Goal: Navigation & Orientation: Find specific page/section

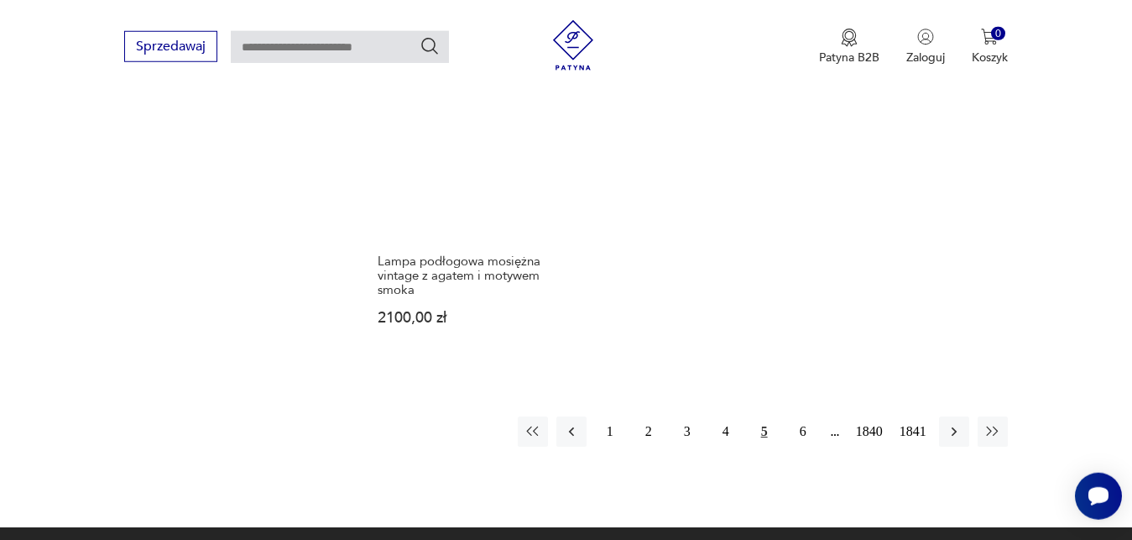
scroll to position [2172, 0]
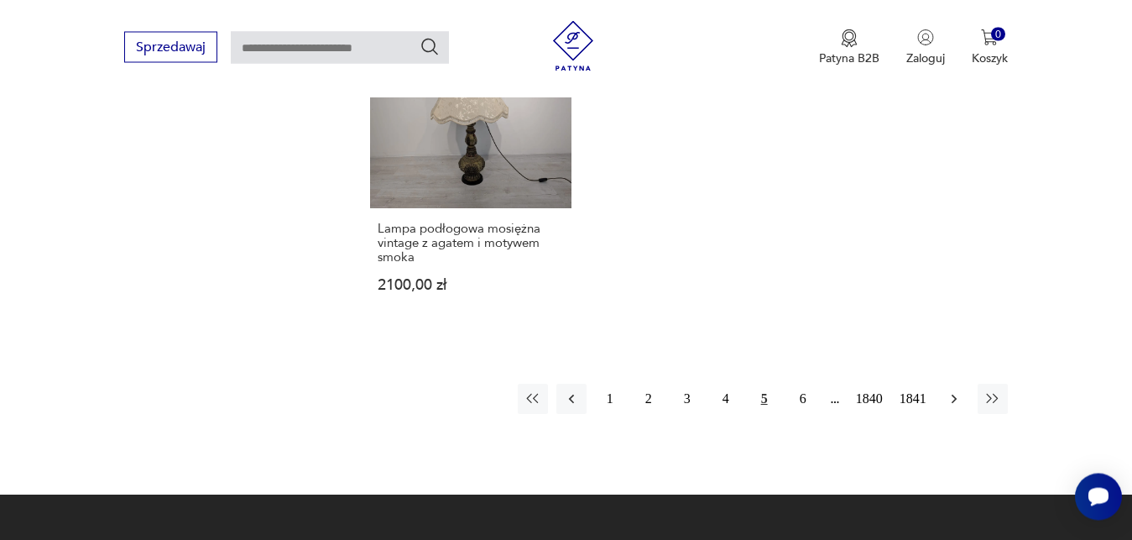
click at [957, 397] on icon "button" at bounding box center [954, 398] width 17 height 17
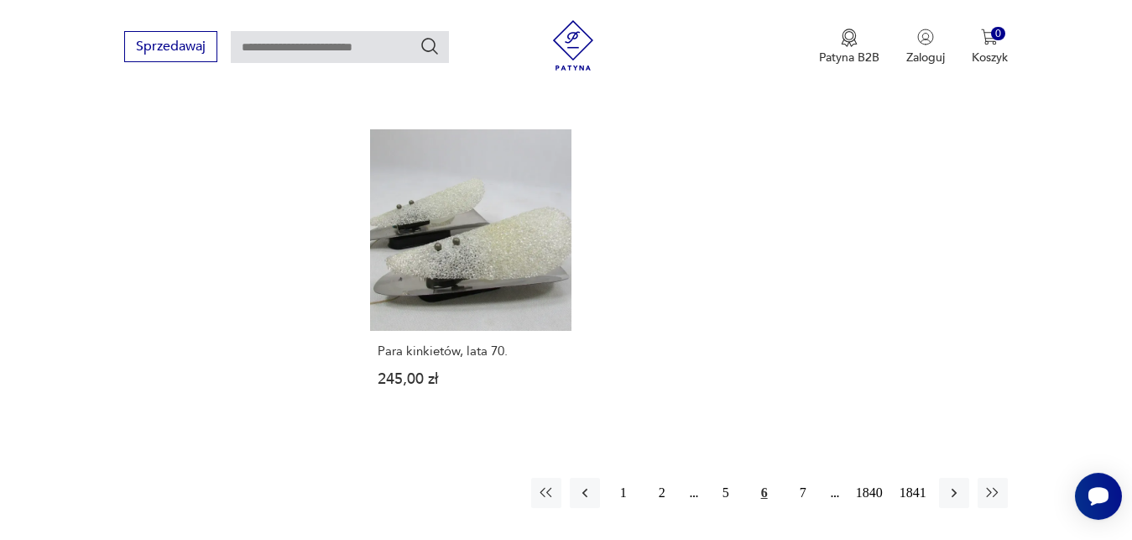
scroll to position [2144, 0]
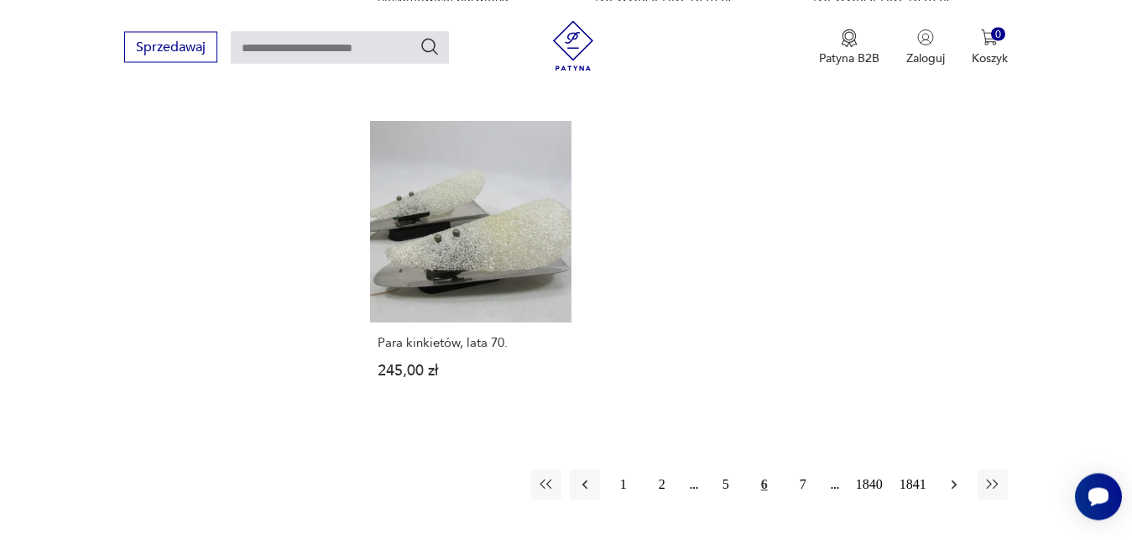
click at [957, 476] on icon "button" at bounding box center [954, 484] width 17 height 17
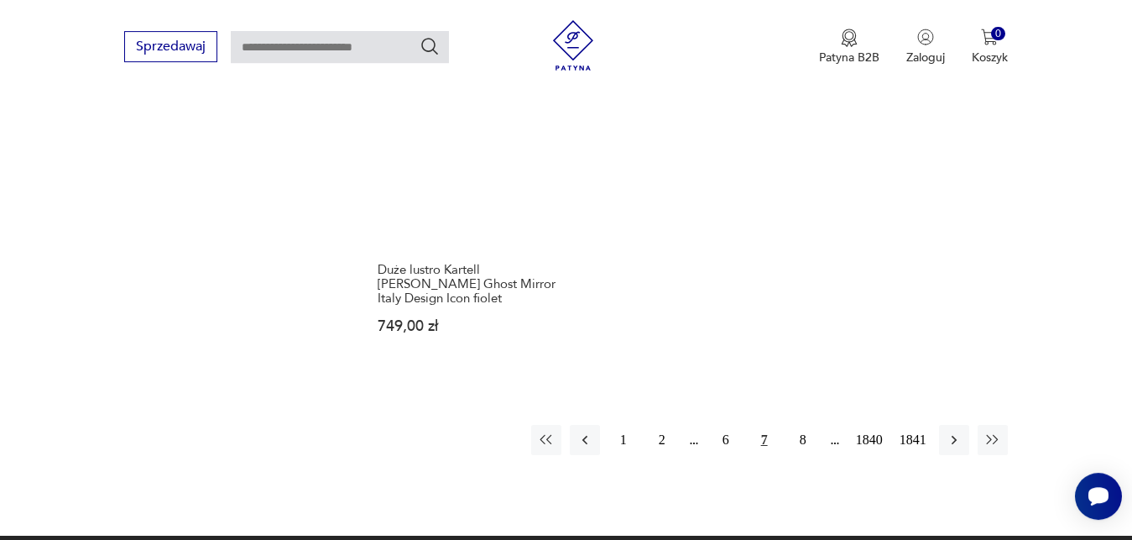
scroll to position [2187, 0]
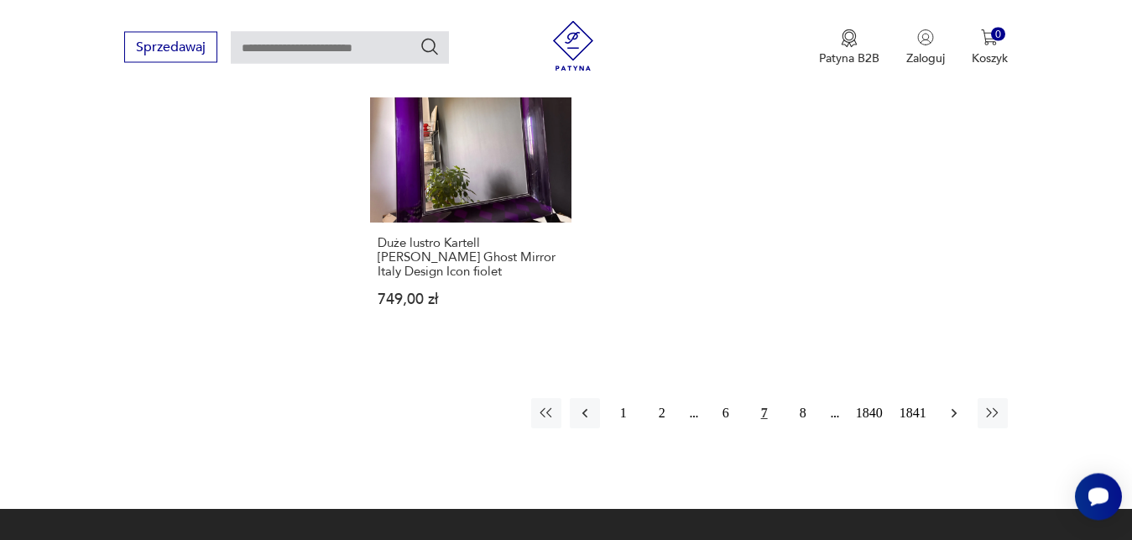
click at [957, 404] on icon "button" at bounding box center [954, 412] width 17 height 17
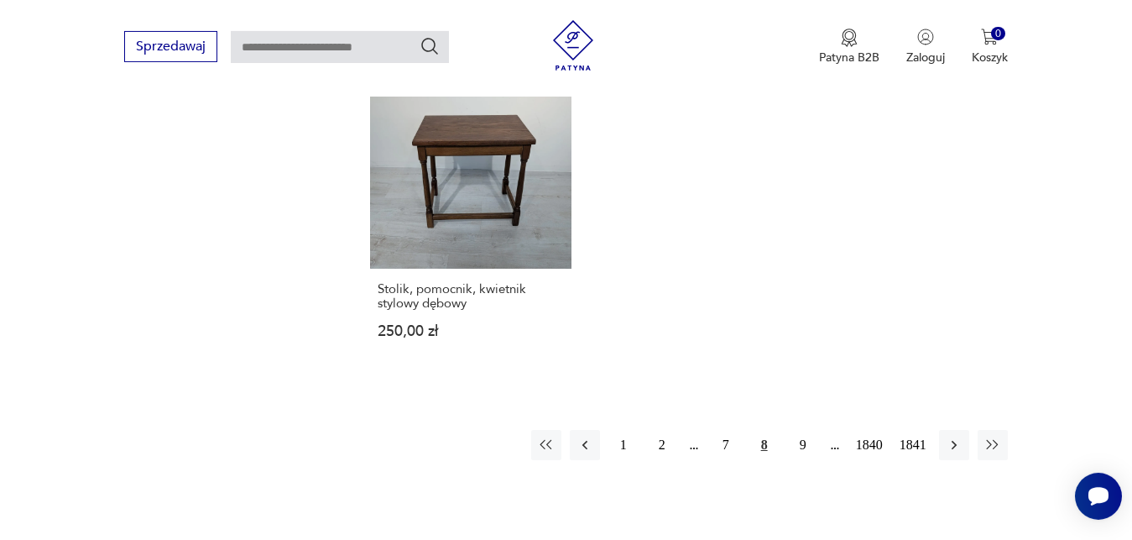
scroll to position [2229, 0]
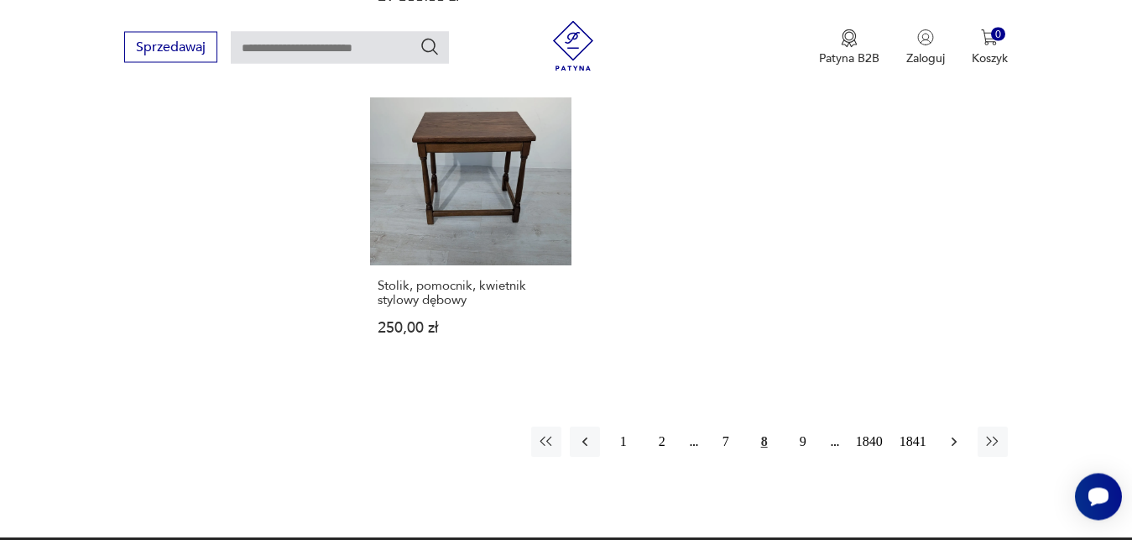
click at [954, 436] on icon "button" at bounding box center [953, 440] width 5 height 9
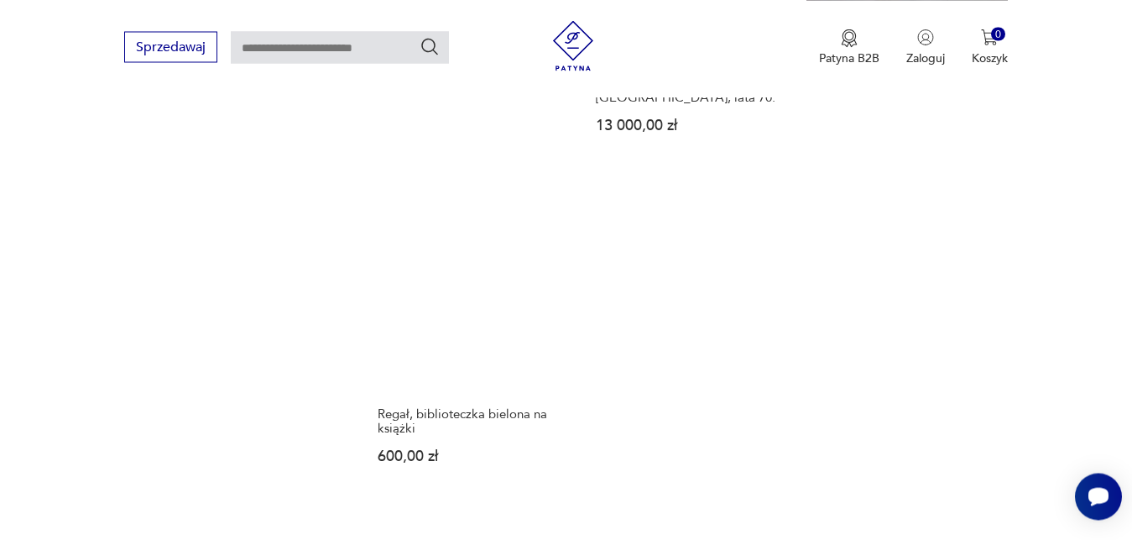
scroll to position [2101, 0]
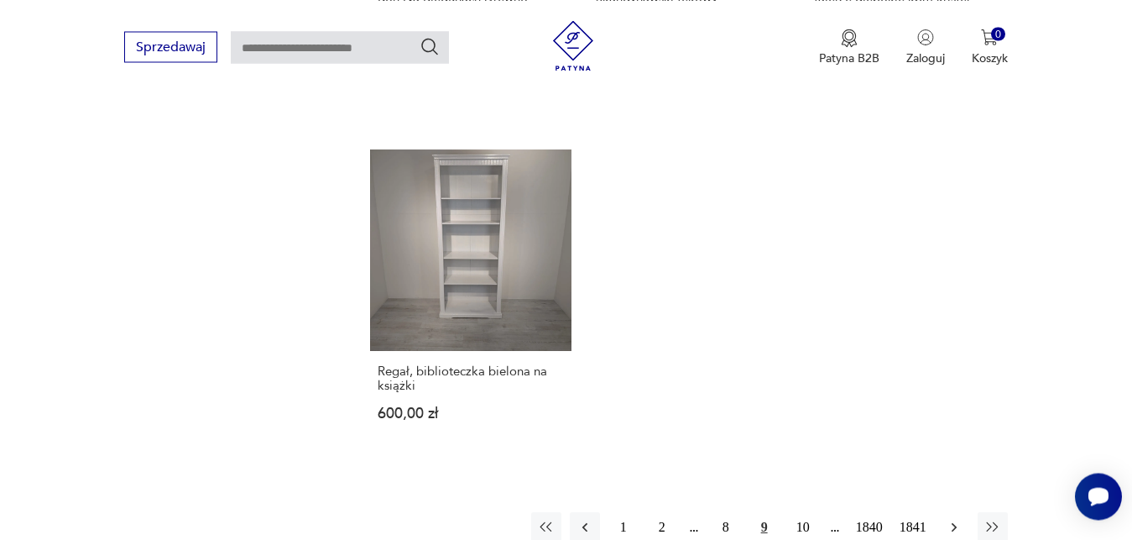
click at [957, 519] on icon "button" at bounding box center [954, 527] width 17 height 17
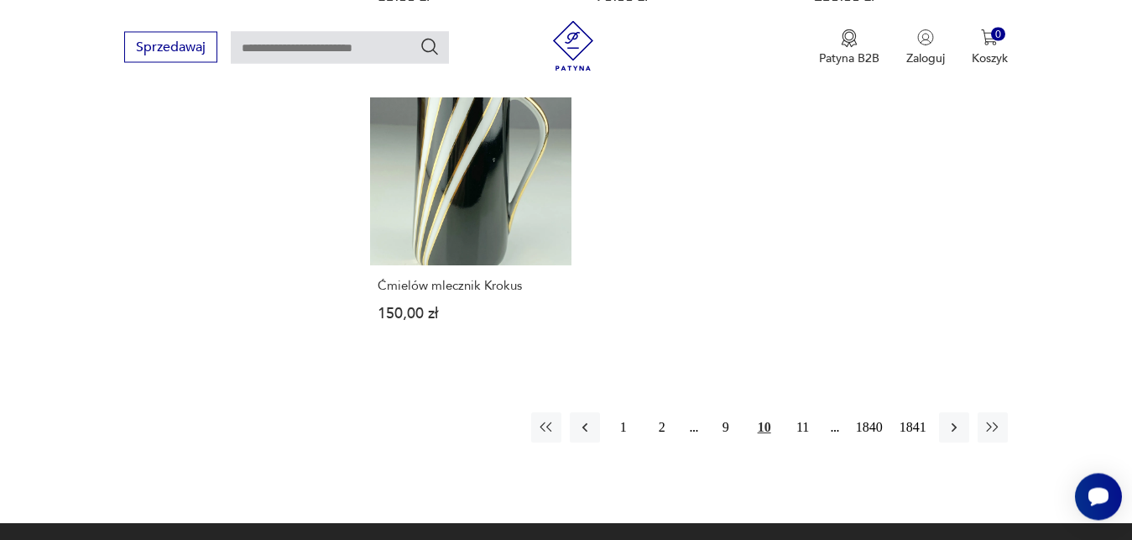
scroll to position [2187, 0]
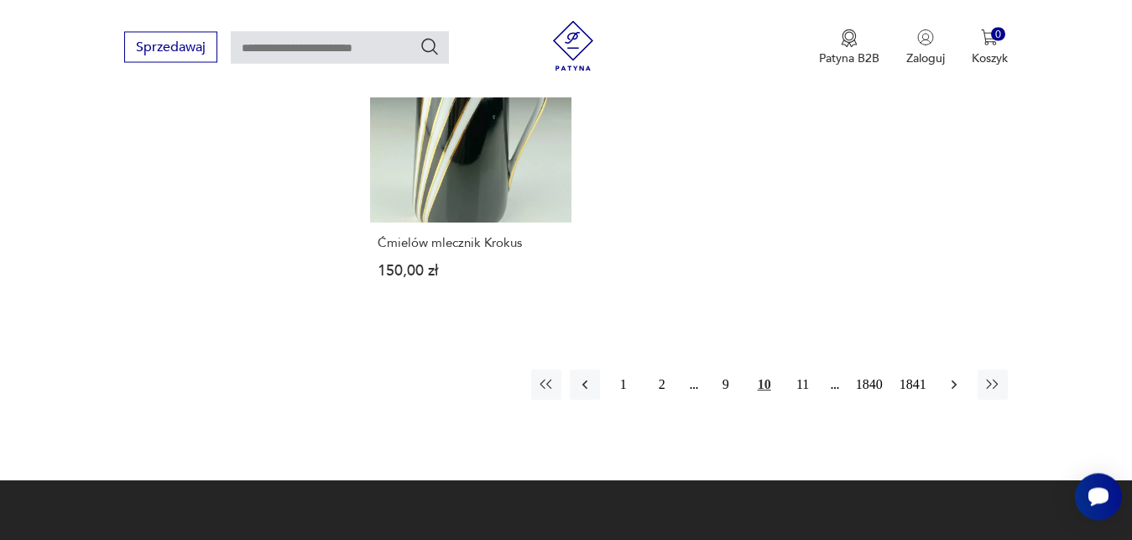
click at [954, 376] on icon "button" at bounding box center [954, 384] width 17 height 17
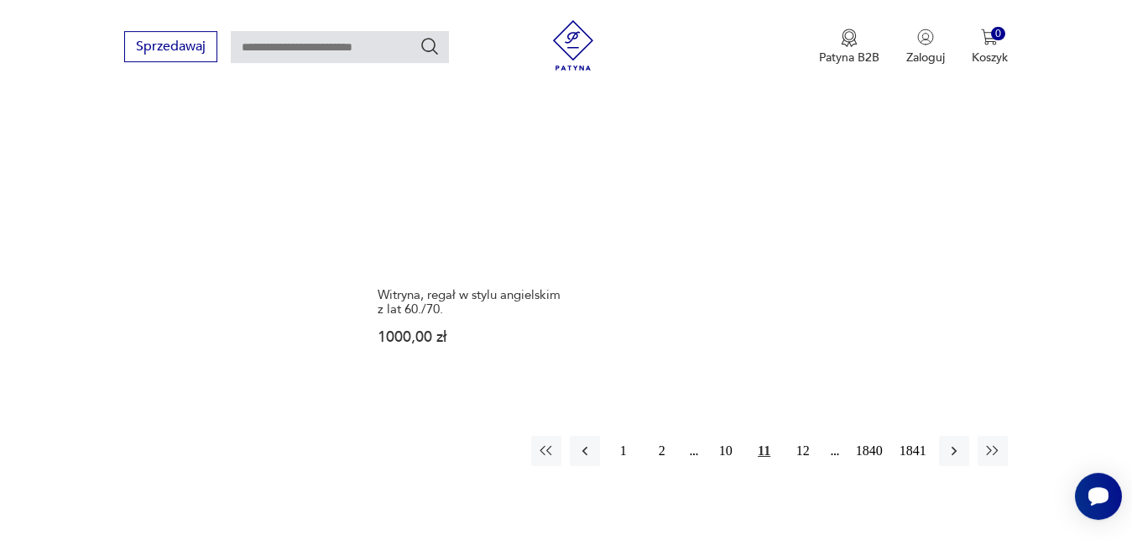
scroll to position [2187, 0]
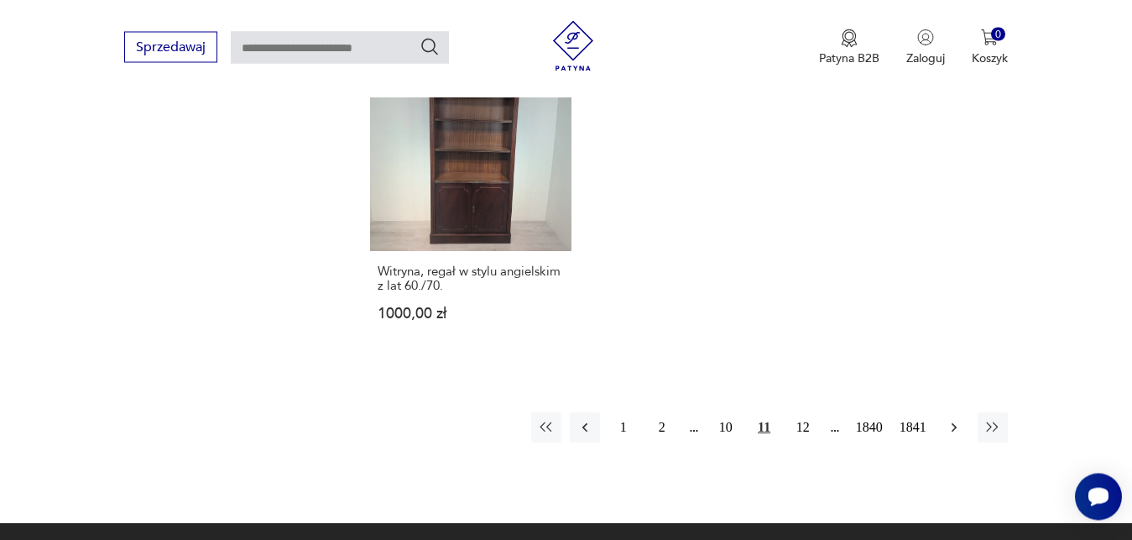
click at [953, 419] on icon "button" at bounding box center [954, 427] width 17 height 17
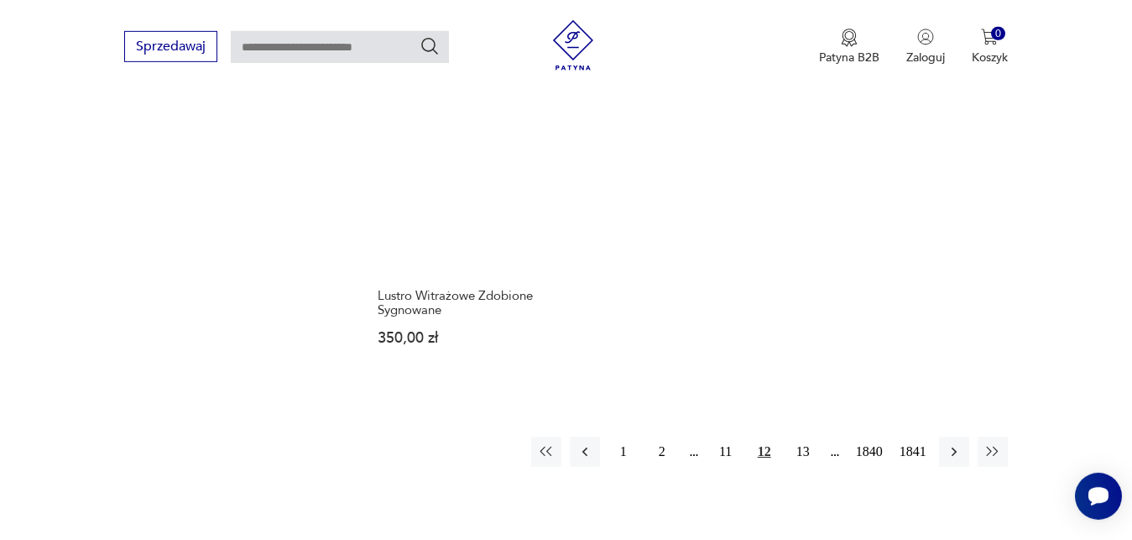
scroll to position [2229, 0]
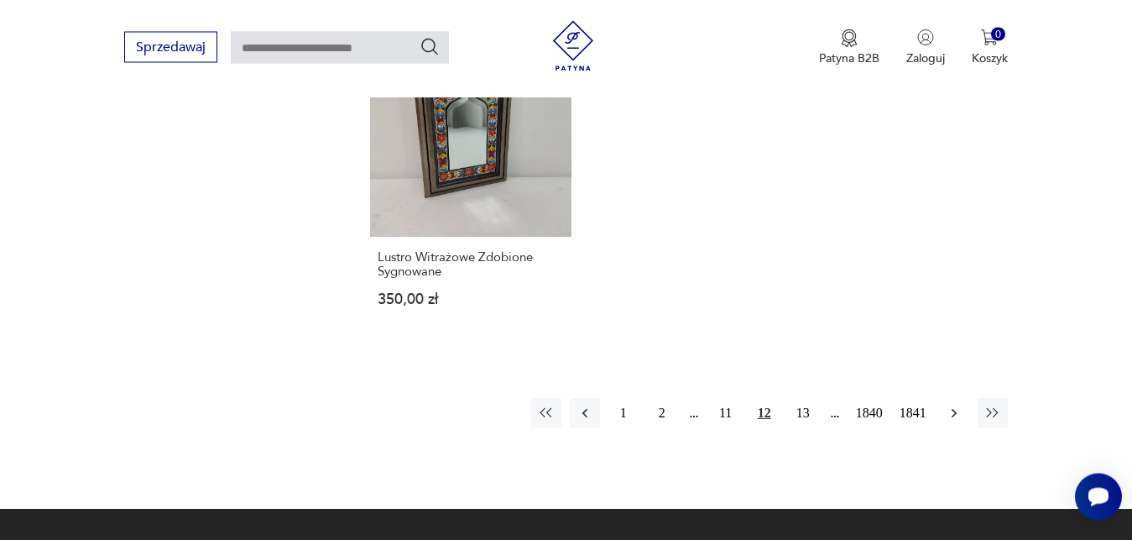
click at [957, 404] on icon "button" at bounding box center [954, 412] width 17 height 17
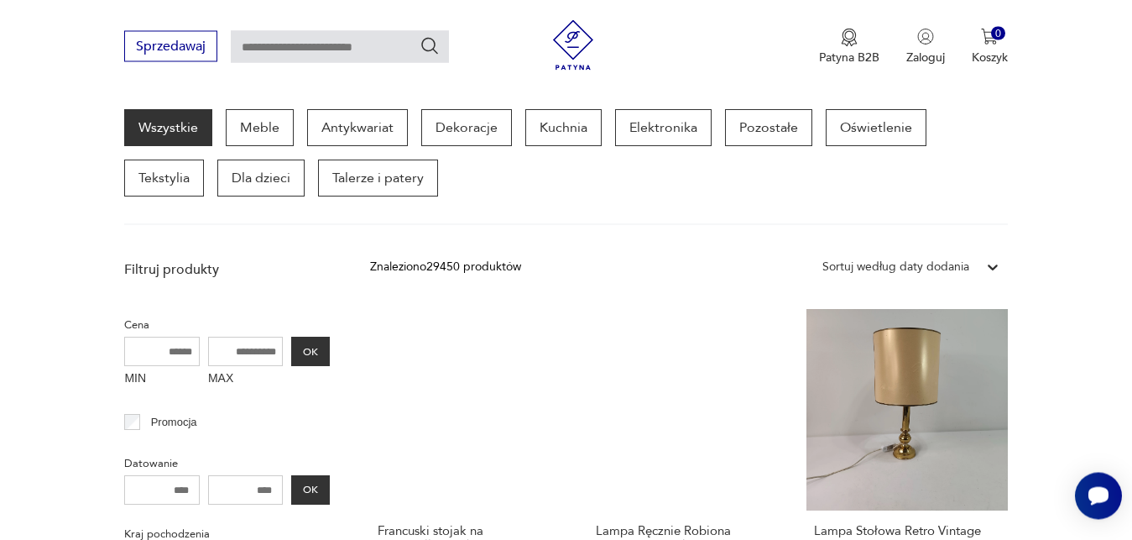
scroll to position [218, 0]
